Goal: Transaction & Acquisition: Book appointment/travel/reservation

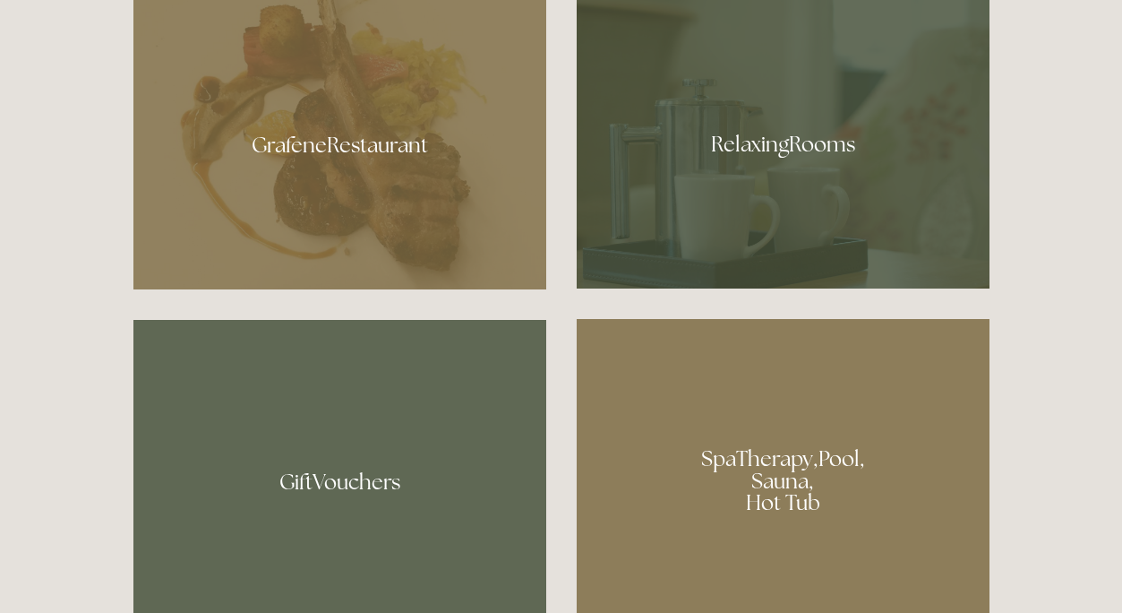
scroll to position [1098, 0]
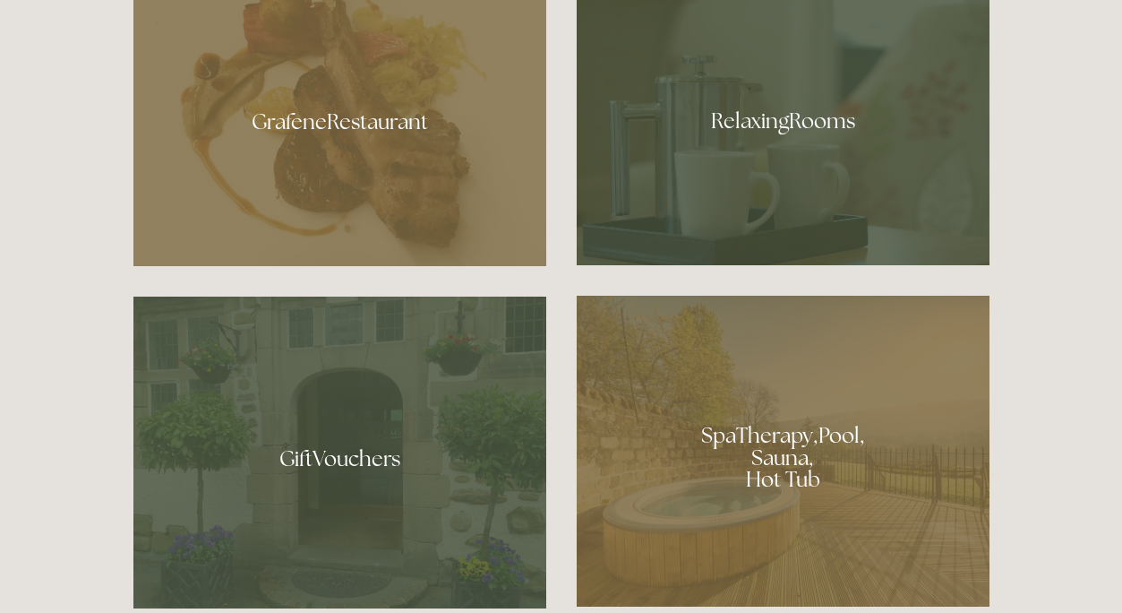
click at [723, 490] on div at bounding box center [783, 451] width 413 height 311
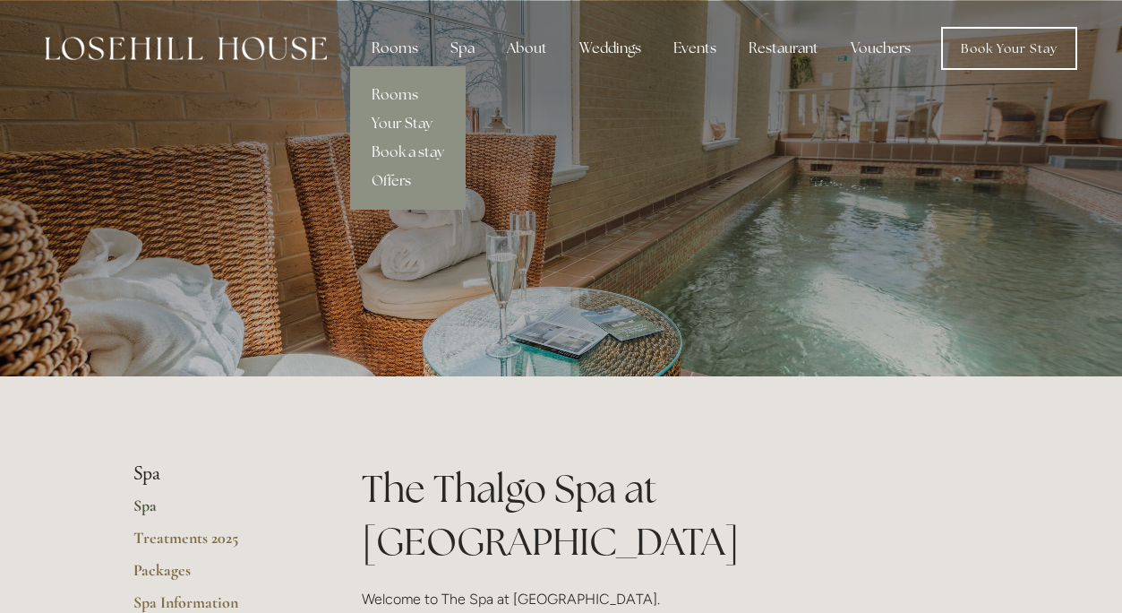
click at [399, 40] on div "Rooms" at bounding box center [394, 48] width 75 height 36
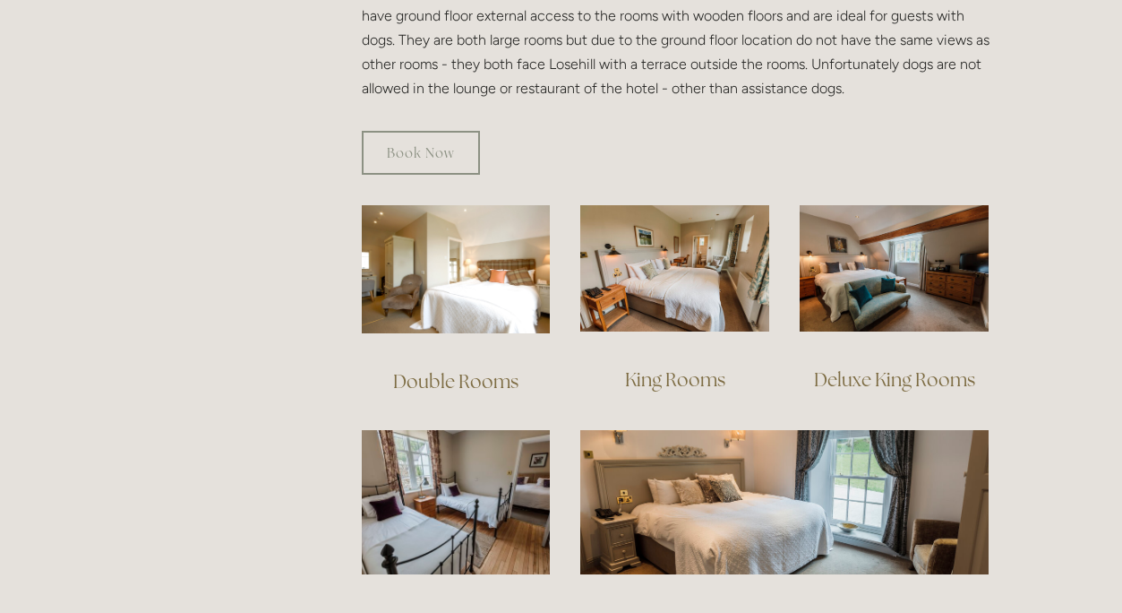
scroll to position [1116, 0]
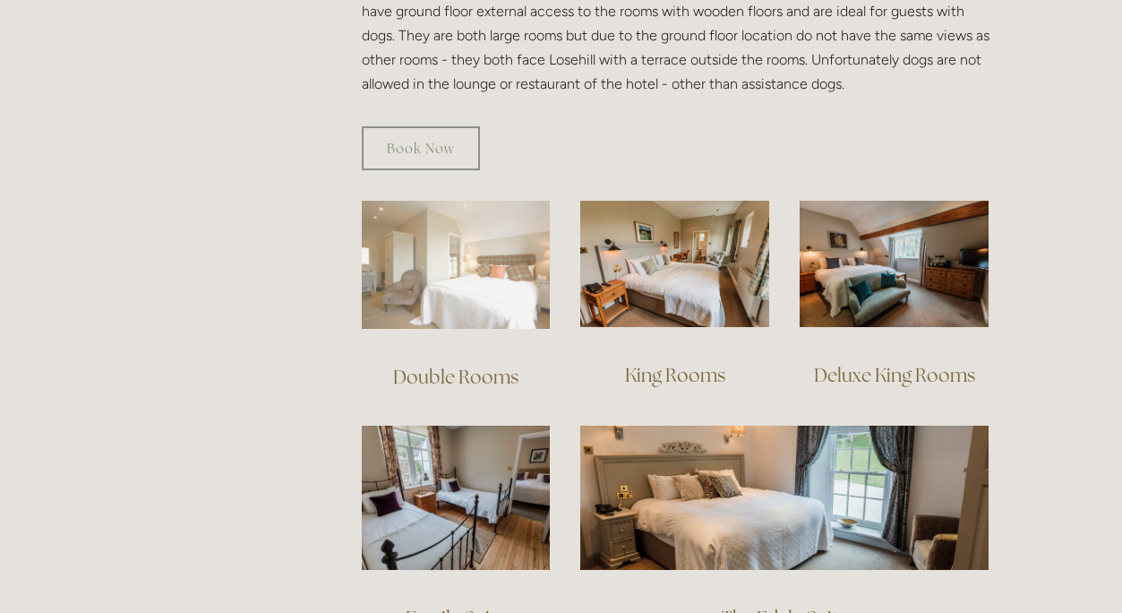
click at [467, 259] on img at bounding box center [456, 265] width 189 height 128
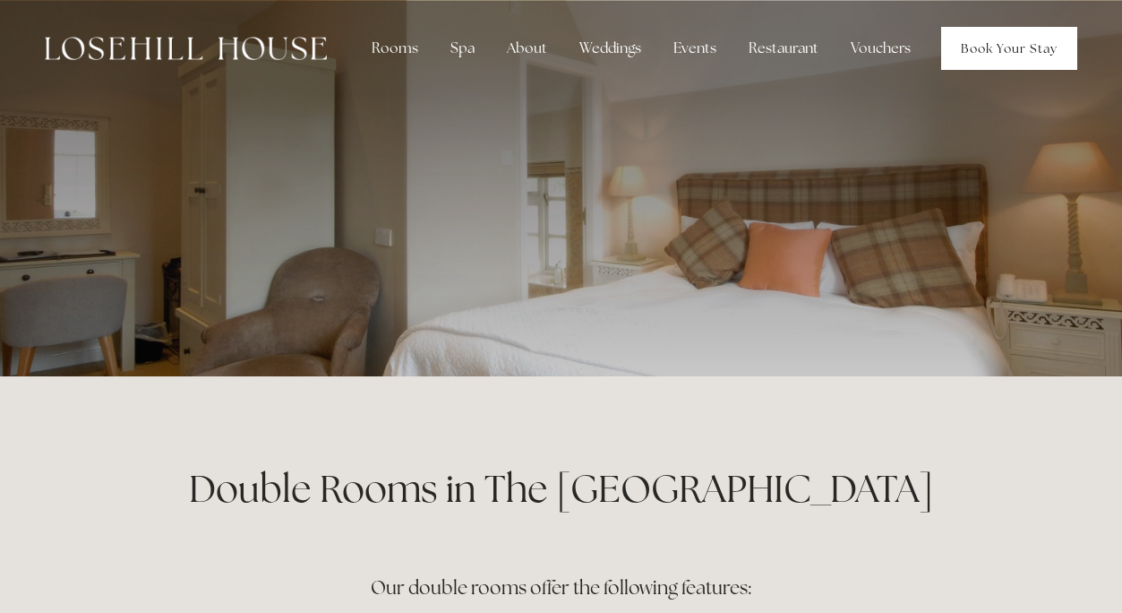
click at [1011, 51] on link "Book Your Stay" at bounding box center [1009, 48] width 136 height 43
